Goal: Task Accomplishment & Management: Manage account settings

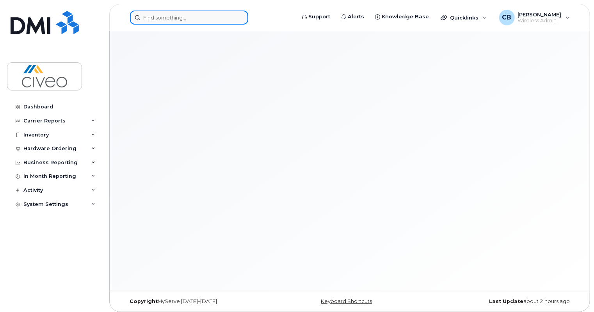
click at [208, 16] on input at bounding box center [189, 18] width 118 height 14
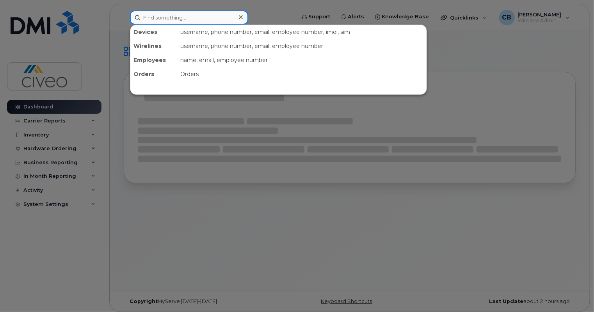
paste input "587-644-2972"
type input "587-644-2972"
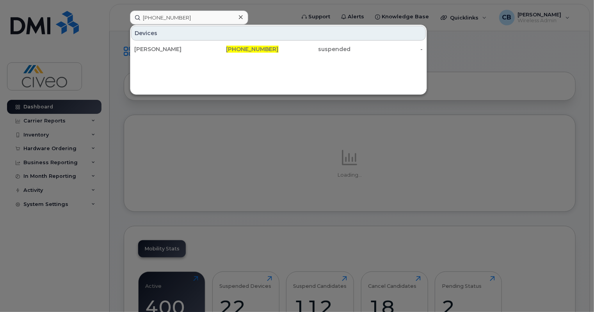
click at [216, 59] on div "Devices MANU BAJAJ 587-644-2972 suspended -" at bounding box center [278, 60] width 297 height 70
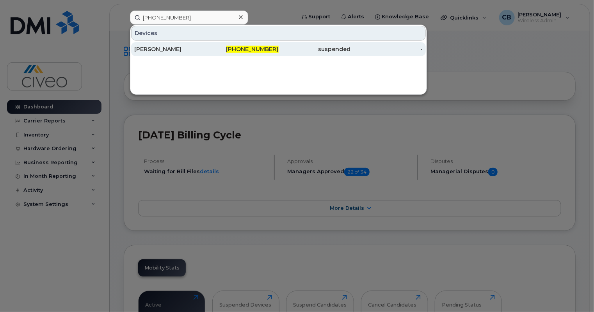
click at [229, 52] on div "587-644-2972" at bounding box center [243, 49] width 72 height 8
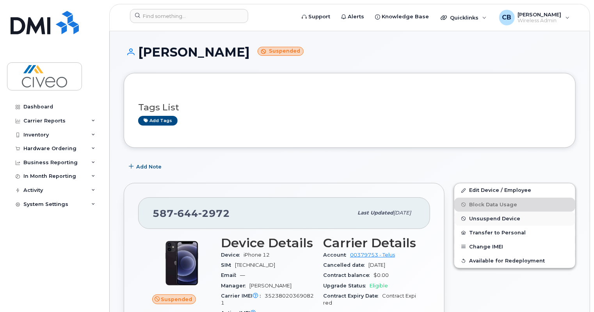
click at [490, 219] on span "Unsuspend Device" at bounding box center [494, 219] width 51 height 6
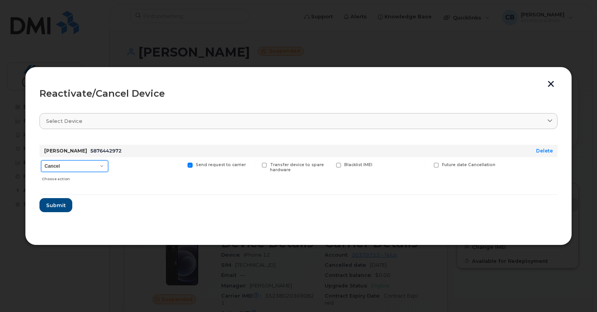
click at [89, 163] on select "Cancel Reactivate" at bounding box center [74, 166] width 67 height 12
select select "[object Object]"
click at [41, 160] on select "Cancel Reactivate" at bounding box center [74, 166] width 67 height 12
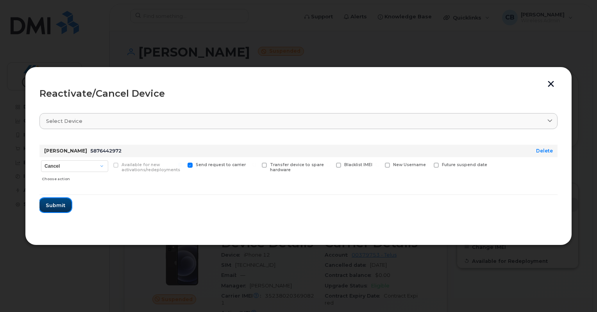
click at [64, 205] on span "Submit" at bounding box center [56, 205] width 20 height 7
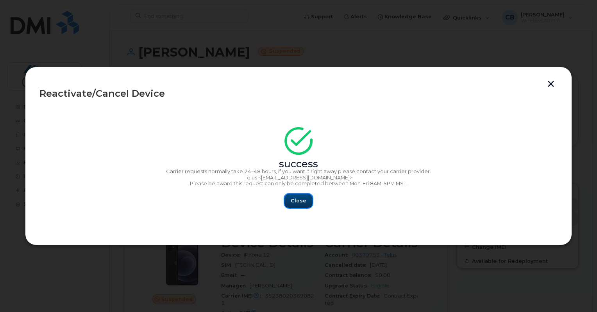
click at [310, 207] on button "Close" at bounding box center [298, 201] width 28 height 14
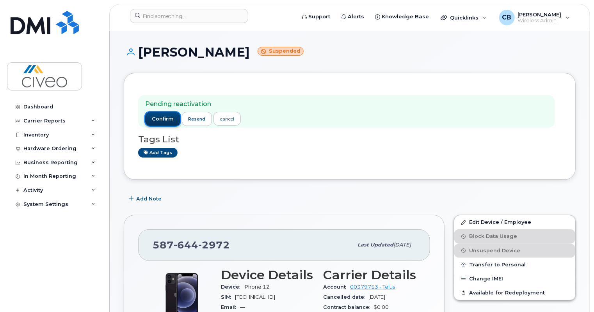
click at [169, 118] on span "confirm" at bounding box center [163, 119] width 22 height 7
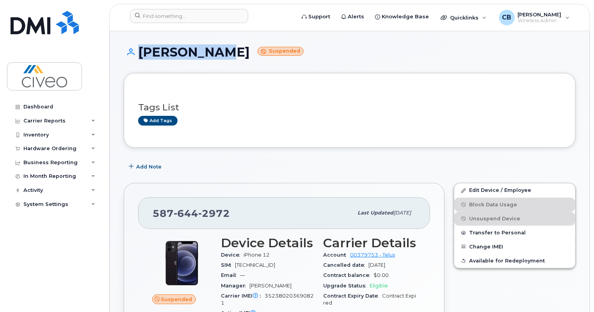
drag, startPoint x: 227, startPoint y: 56, endPoint x: 136, endPoint y: 56, distance: 91.0
click at [136, 56] on h1 "MANU BAJAJ Suspended" at bounding box center [350, 52] width 452 height 14
copy h1 "[PERSON_NAME]"
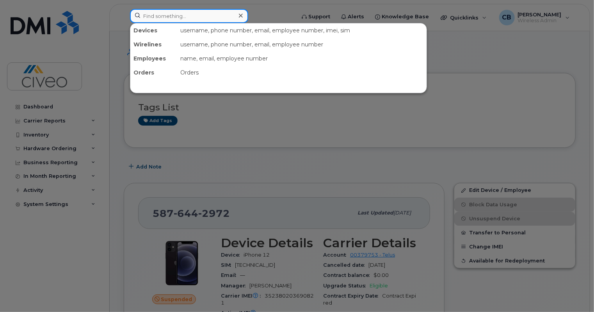
click at [190, 17] on input at bounding box center [189, 16] width 118 height 14
click at [249, 160] on div at bounding box center [297, 156] width 594 height 312
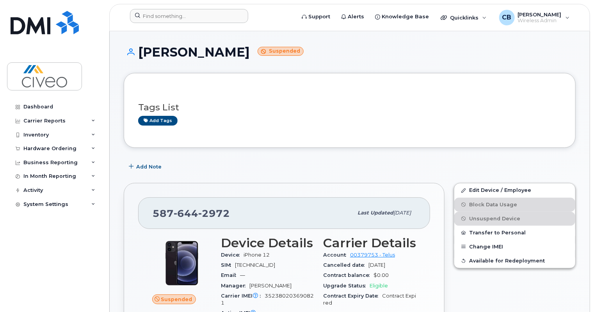
click at [23, 260] on div "Dashboard Carrier Reports Monthly Billing Data Daily Data Pooling Data Behavior…" at bounding box center [55, 200] width 96 height 201
click at [159, 16] on input at bounding box center [189, 16] width 118 height 14
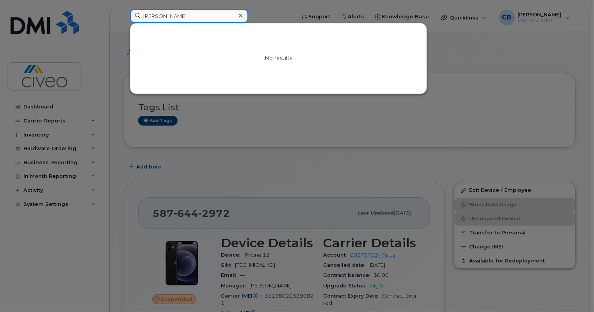
type input "richard baker"
click at [230, 208] on div at bounding box center [297, 156] width 594 height 312
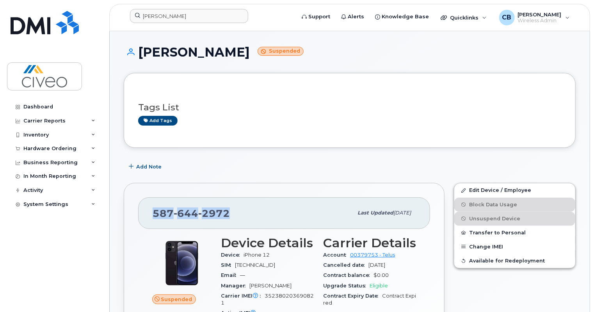
drag, startPoint x: 234, startPoint y: 217, endPoint x: 154, endPoint y: 211, distance: 80.3
click at [154, 211] on div "587 644 2972" at bounding box center [253, 213] width 200 height 16
copy span "587 644 2972"
click at [474, 191] on link "Edit Device / Employee" at bounding box center [514, 191] width 121 height 14
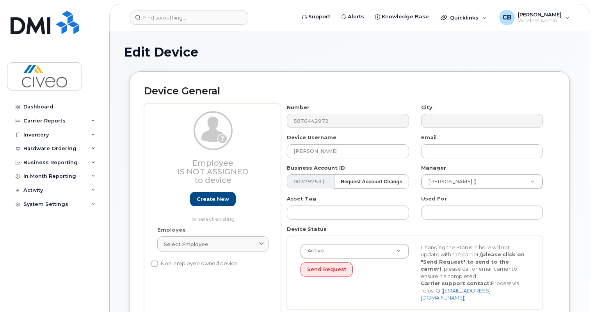
select select "7088"
type input "[PERSON_NAME]"
click at [262, 136] on div "Employee Is not assigned to device Create new or select existing" at bounding box center [212, 167] width 111 height 112
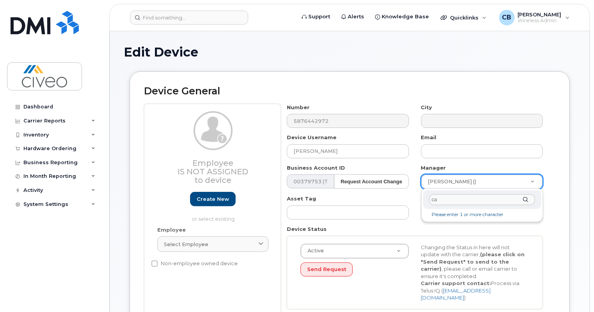
type input "c"
type input "devin"
type input "2363783"
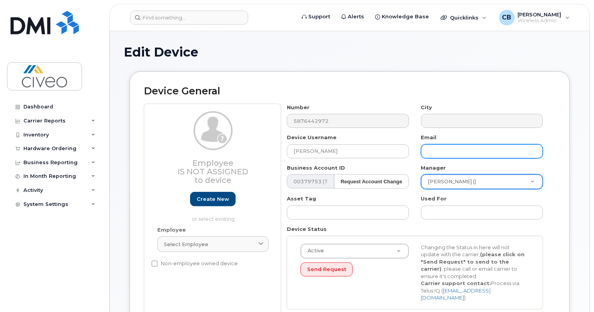
click at [455, 151] on input "text" at bounding box center [482, 151] width 122 height 14
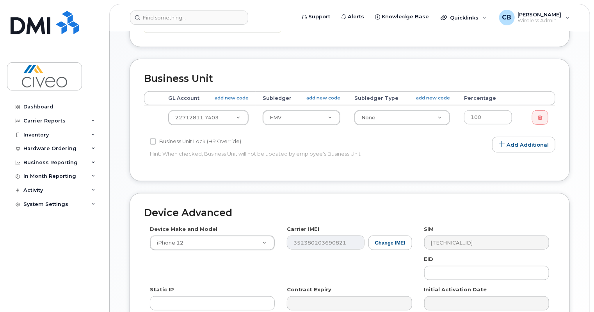
scroll to position [388, 0]
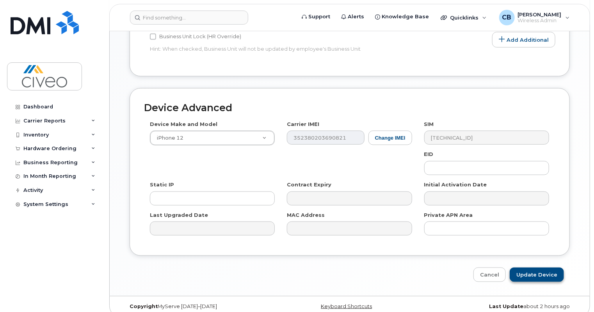
type input "Richard.baker@civeo.com"
click at [533, 268] on input "Update Device" at bounding box center [537, 275] width 54 height 14
type input "Saving..."
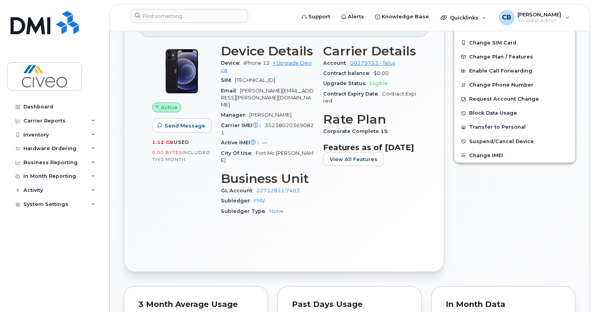
scroll to position [189, 0]
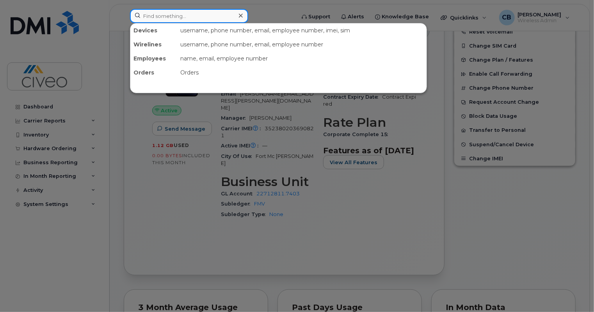
click at [211, 19] on input at bounding box center [189, 16] width 118 height 14
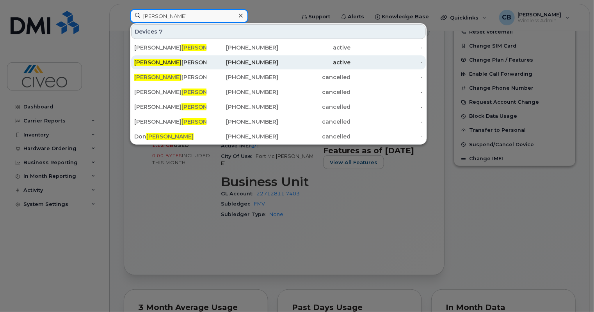
type input "cameron"
click at [175, 67] on div "Cameron Jones" at bounding box center [170, 62] width 72 height 14
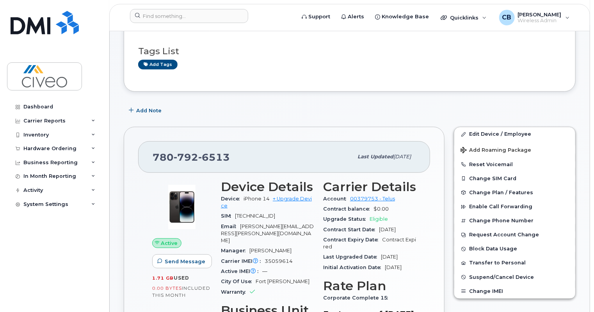
scroll to position [166, 0]
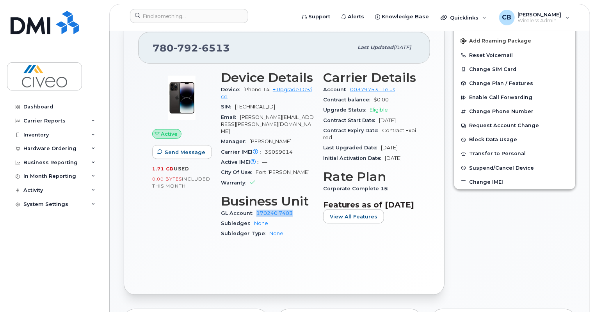
drag, startPoint x: 294, startPoint y: 200, endPoint x: 256, endPoint y: 202, distance: 37.5
click at [256, 208] on div "GL Account 170240.7403" at bounding box center [267, 213] width 93 height 10
copy link "170240.7403"
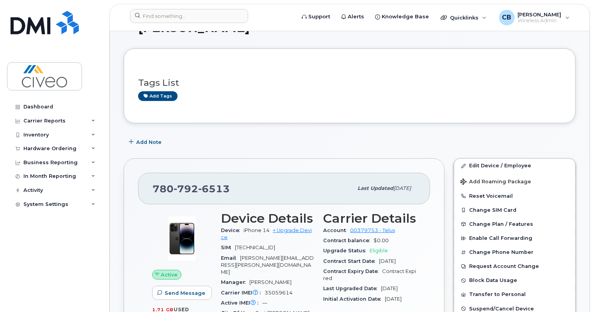
scroll to position [0, 0]
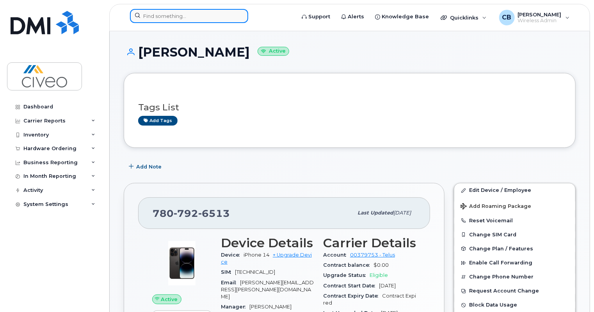
click at [194, 20] on input at bounding box center [189, 16] width 118 height 14
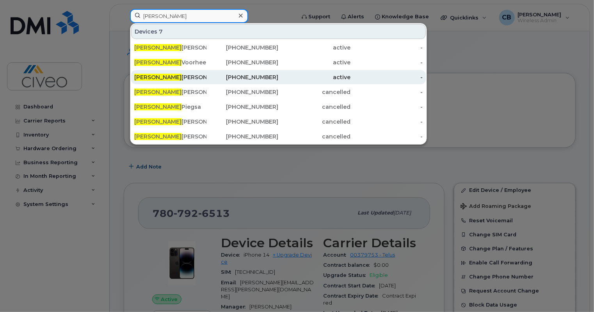
type input "[PERSON_NAME]"
click at [180, 73] on div "[PERSON_NAME]" at bounding box center [170, 77] width 72 height 8
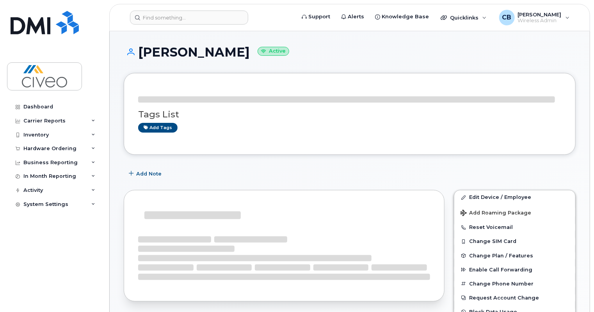
click at [483, 172] on div "Add Note" at bounding box center [350, 174] width 452 height 14
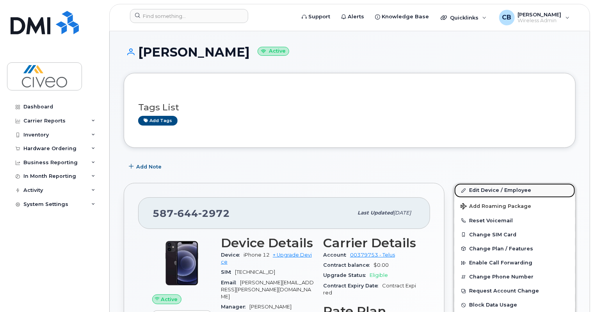
click at [476, 191] on link "Edit Device / Employee" at bounding box center [514, 191] width 121 height 14
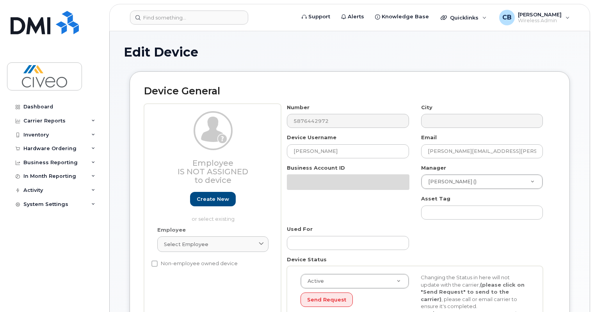
select select "7088"
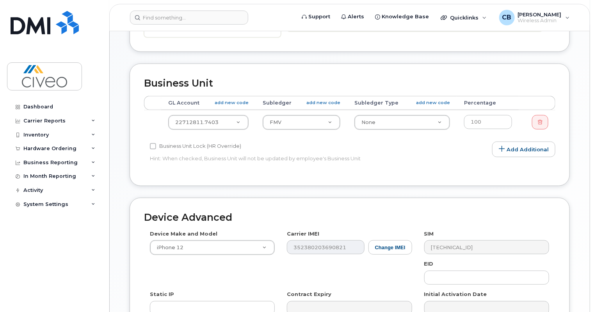
scroll to position [276, 0]
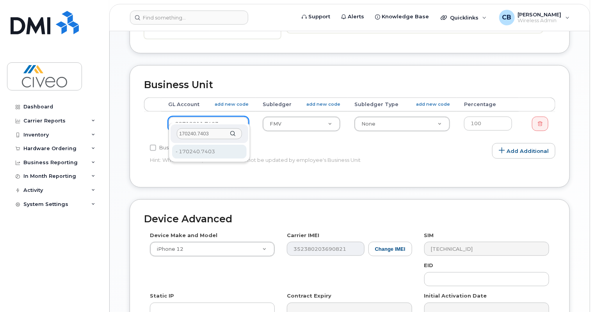
type input "170240.7403"
type input "39301"
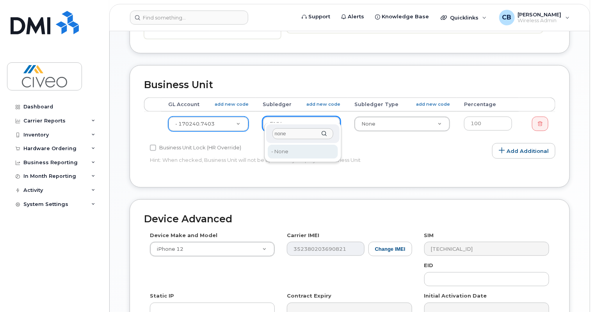
type input "none"
type input "7087"
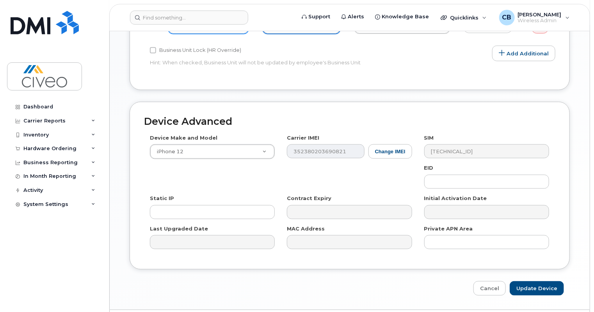
scroll to position [388, 0]
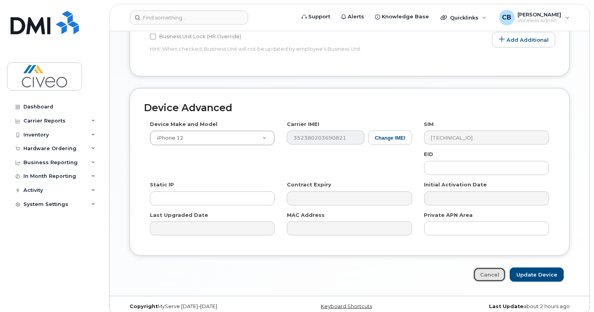
click at [493, 268] on link "Cancel" at bounding box center [490, 275] width 32 height 14
